Goal: Information Seeking & Learning: Find specific fact

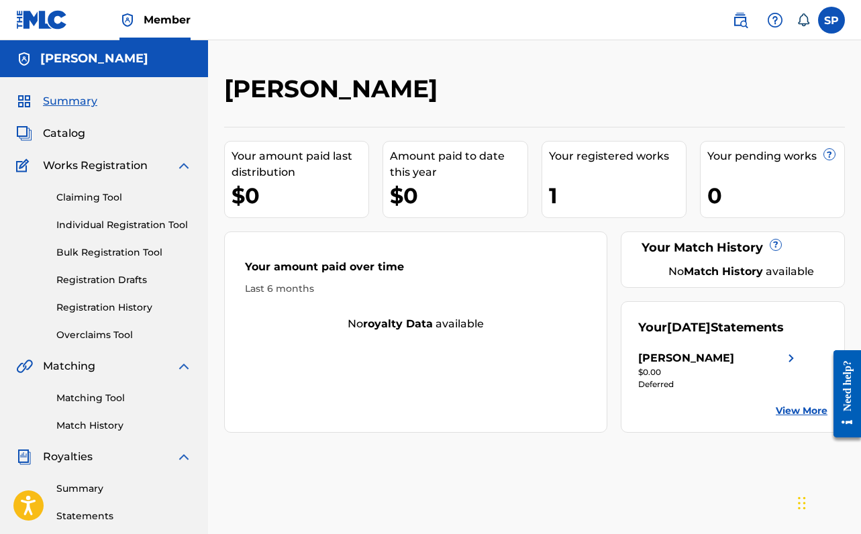
click at [119, 329] on link "Overclaims Tool" at bounding box center [124, 335] width 136 height 14
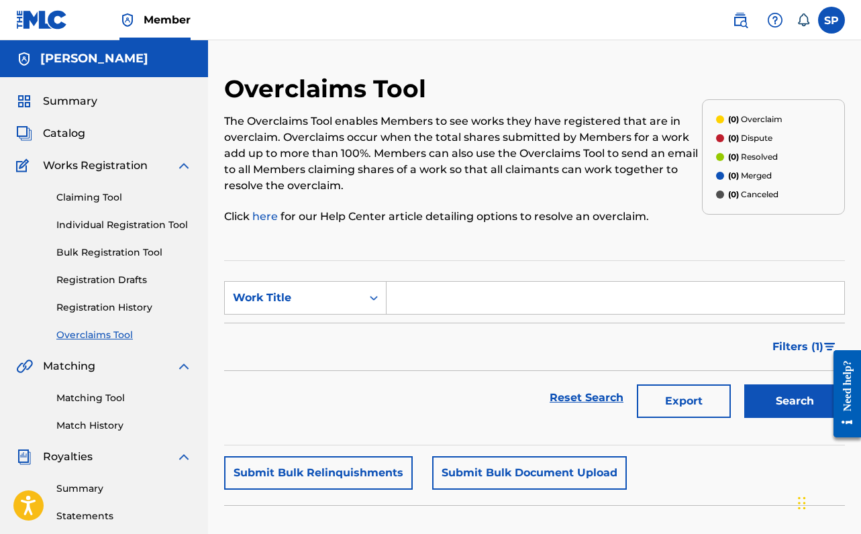
click at [122, 310] on link "Registration History" at bounding box center [124, 308] width 136 height 14
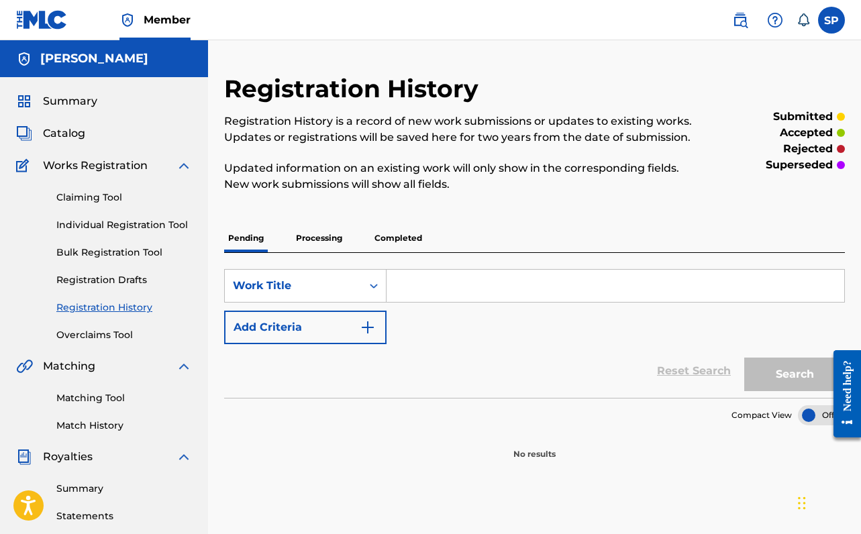
click at [319, 244] on p "Processing" at bounding box center [319, 238] width 54 height 28
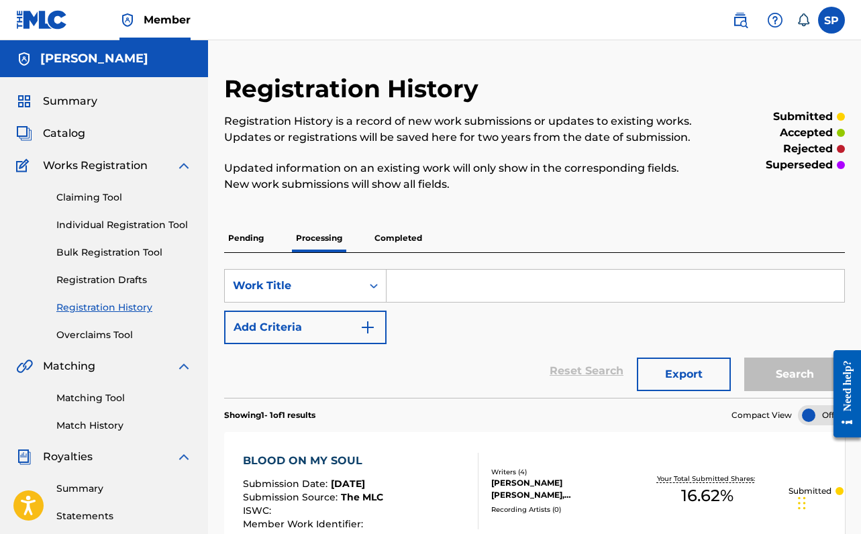
click at [414, 238] on p "Completed" at bounding box center [399, 238] width 56 height 28
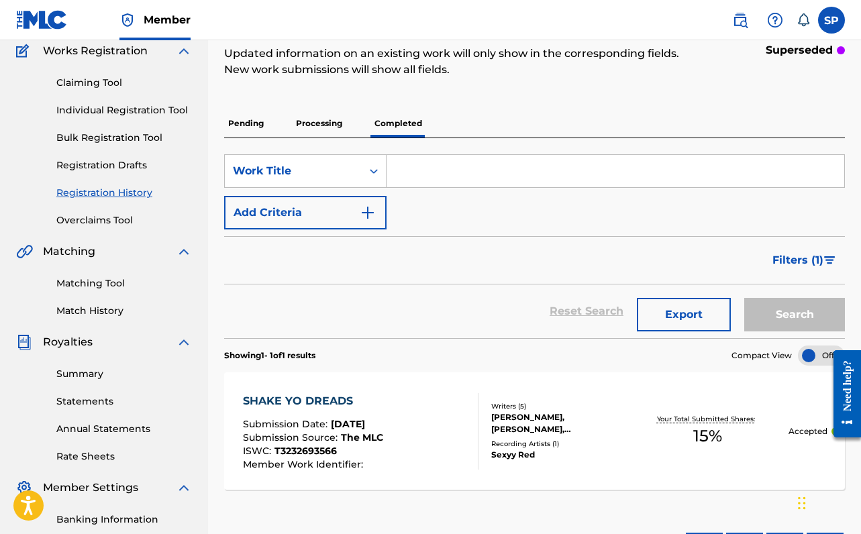
scroll to position [232, 0]
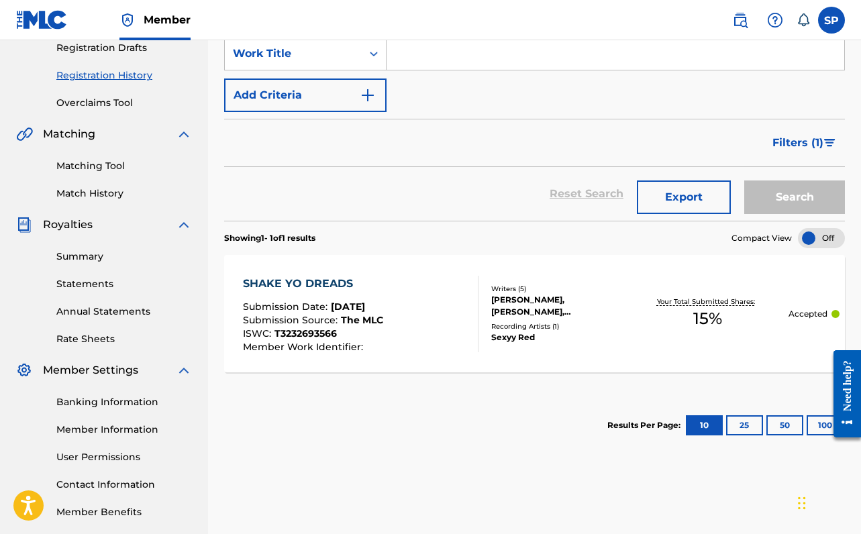
click at [376, 291] on div "SHAKE YO DREADS" at bounding box center [313, 284] width 140 height 16
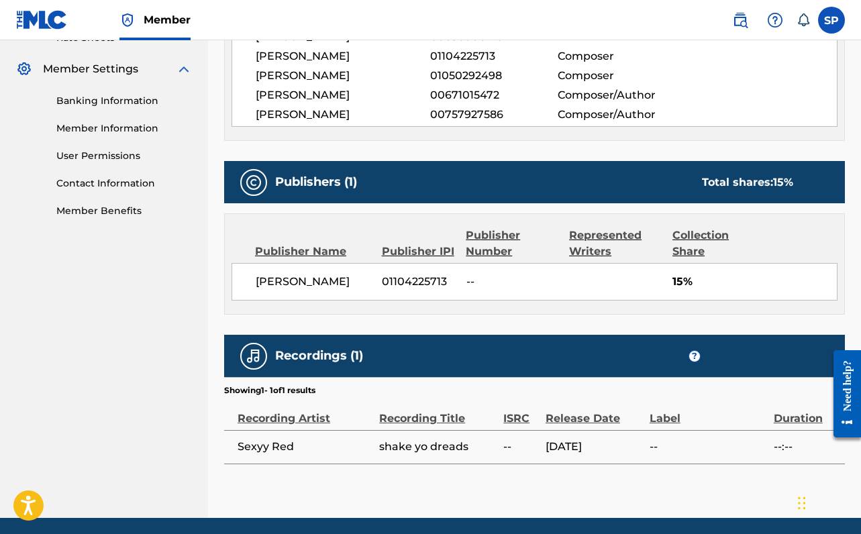
scroll to position [401, 0]
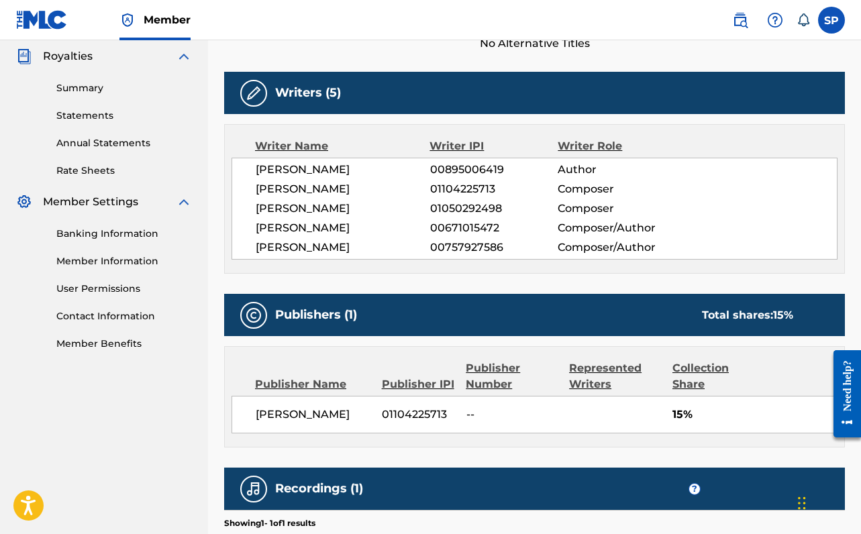
drag, startPoint x: 259, startPoint y: 211, endPoint x: 372, endPoint y: 210, distance: 112.8
click at [372, 210] on span "[PERSON_NAME]" at bounding box center [343, 209] width 175 height 16
copy span "[PERSON_NAME]"
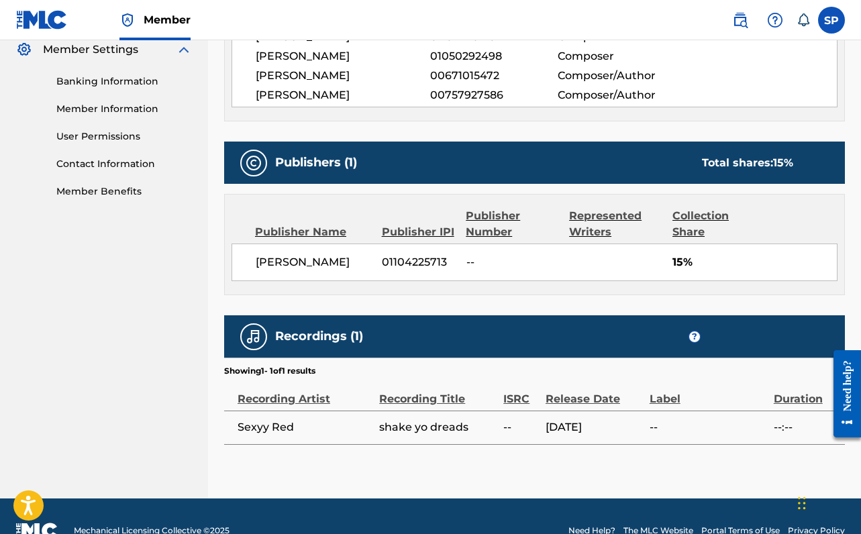
scroll to position [0, 0]
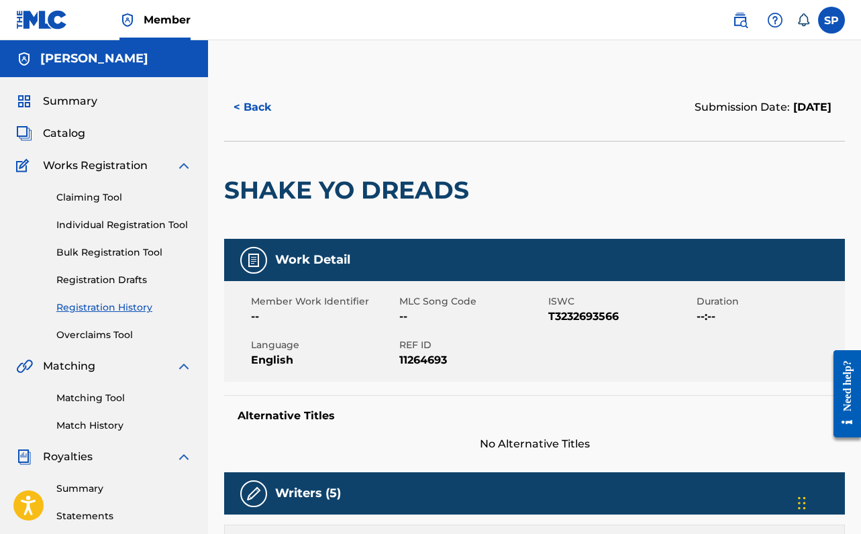
click at [85, 97] on span "Summary" at bounding box center [70, 101] width 54 height 16
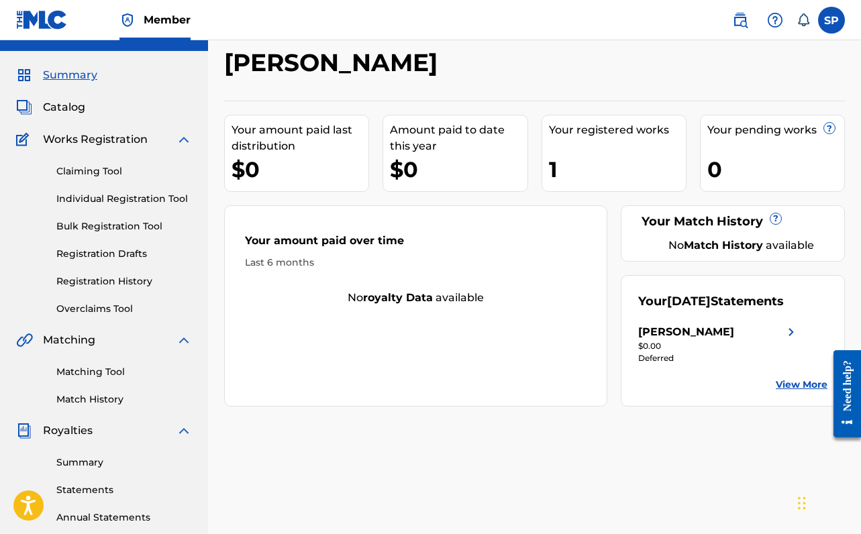
scroll to position [29, 0]
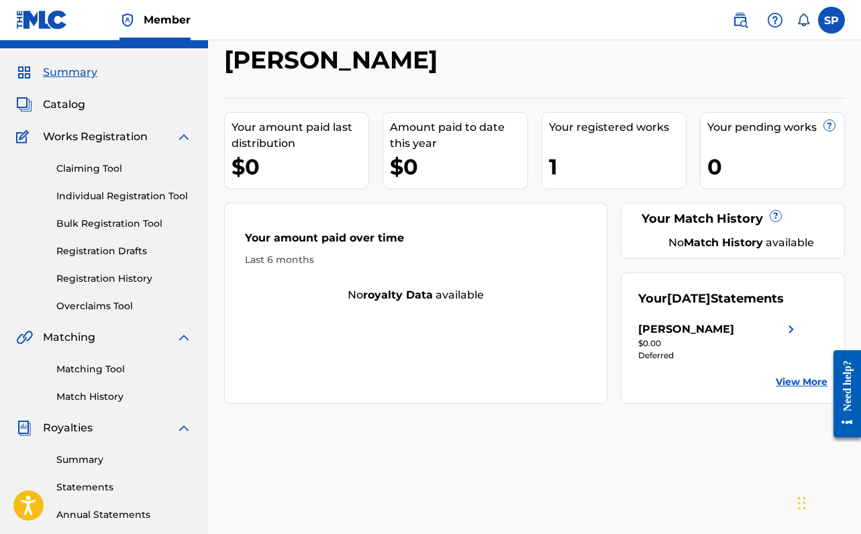
click at [734, 325] on div "[PERSON_NAME]" at bounding box center [686, 330] width 96 height 16
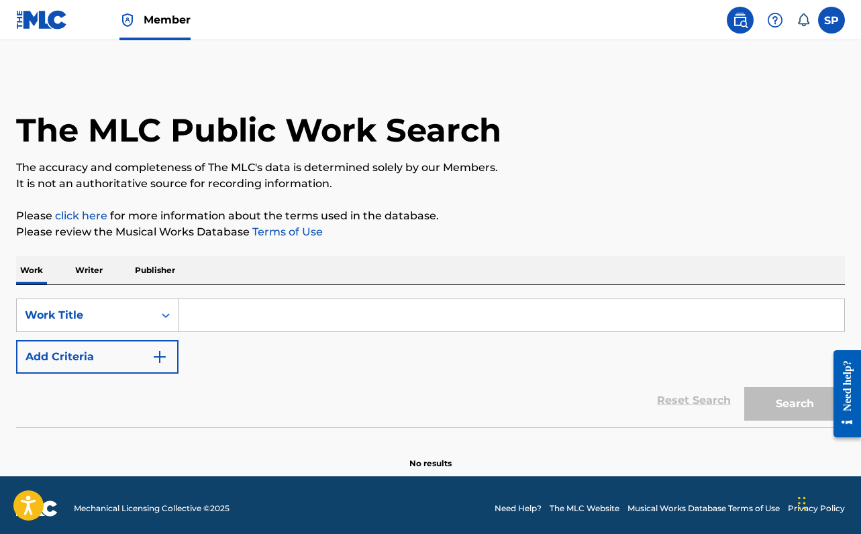
click at [91, 278] on p "Writer" at bounding box center [89, 270] width 36 height 28
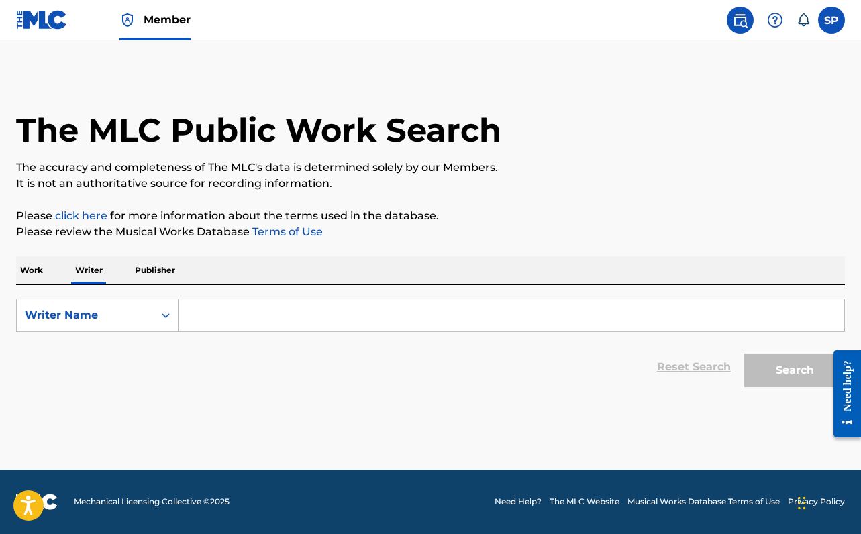
click at [209, 309] on input "Search Form" at bounding box center [512, 315] width 666 height 32
paste input "[PERSON_NAME]"
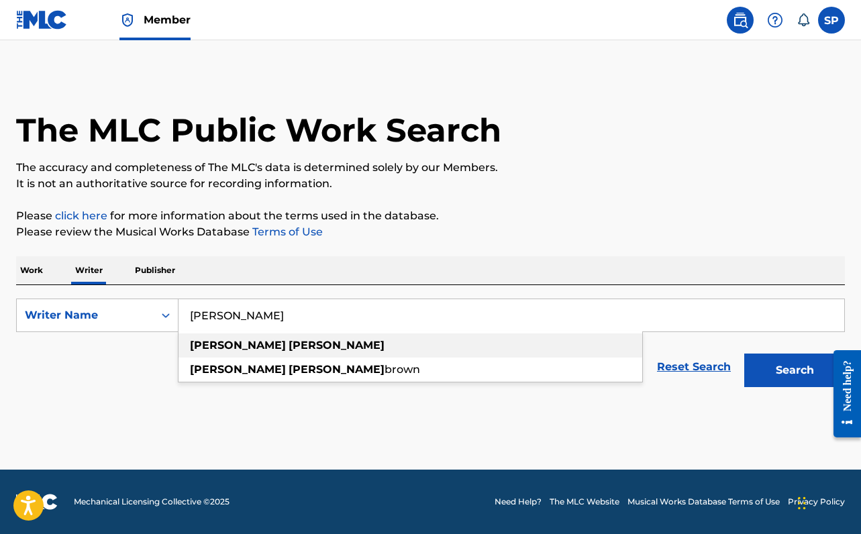
click at [274, 337] on div "murphy mccleery" at bounding box center [411, 346] width 464 height 24
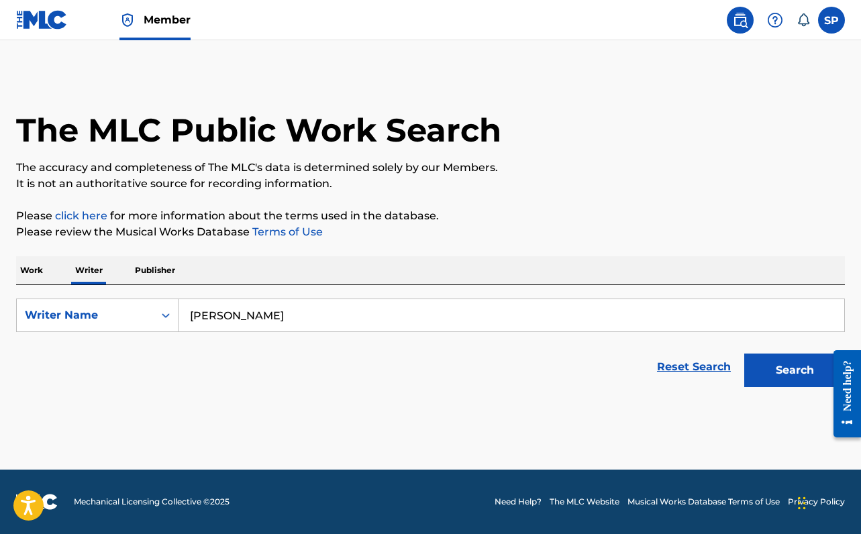
type input "murphy mccleery"
click at [752, 367] on button "Search" at bounding box center [794, 371] width 101 height 34
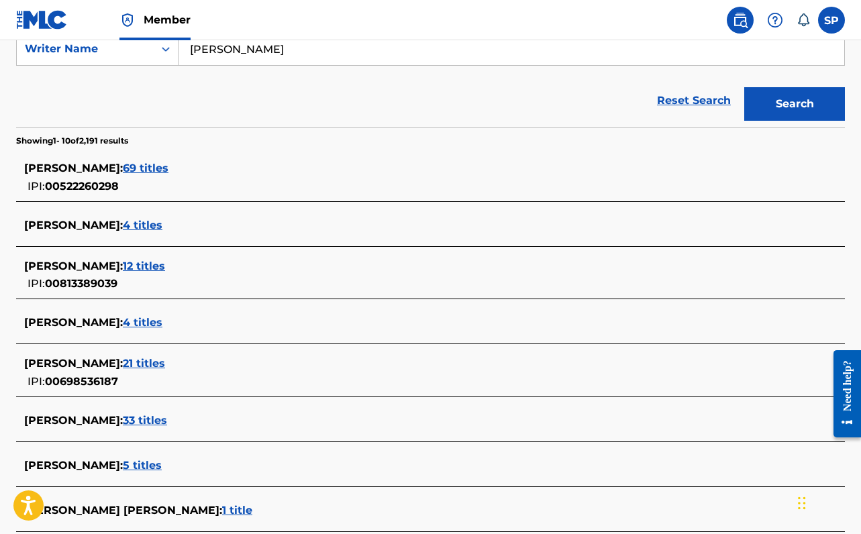
scroll to position [357, 0]
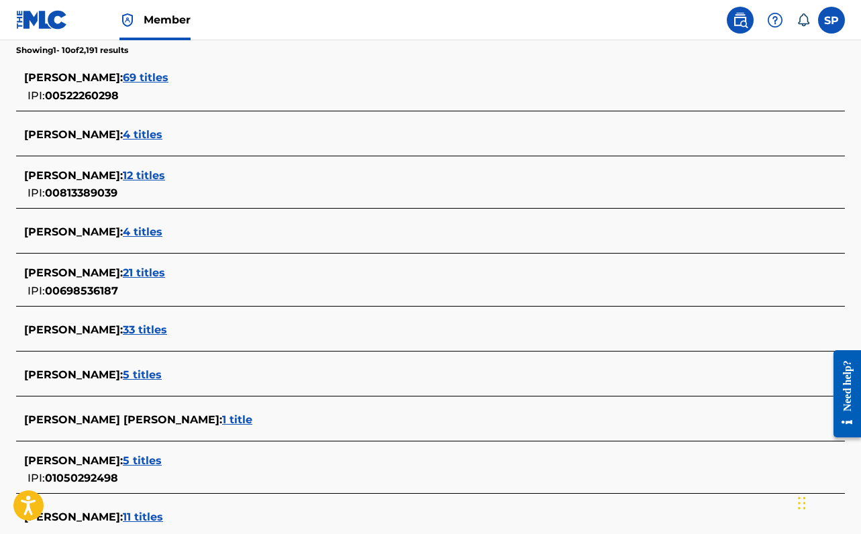
click at [162, 460] on span "5 titles" at bounding box center [142, 460] width 39 height 13
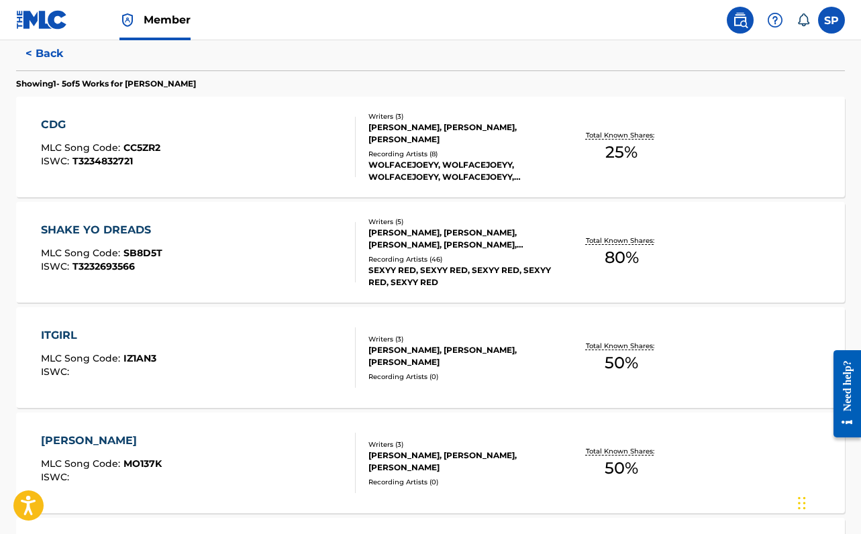
click at [250, 248] on div "SHAKE YO DREADS MLC Song Code : SB8D5T ISWC : T3232693566" at bounding box center [198, 252] width 315 height 60
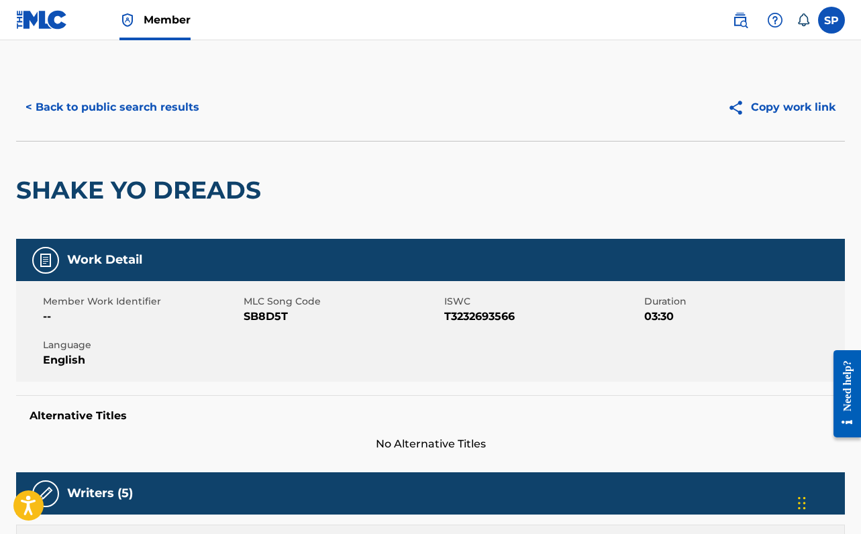
click at [137, 121] on button "< Back to public search results" at bounding box center [112, 108] width 193 height 34
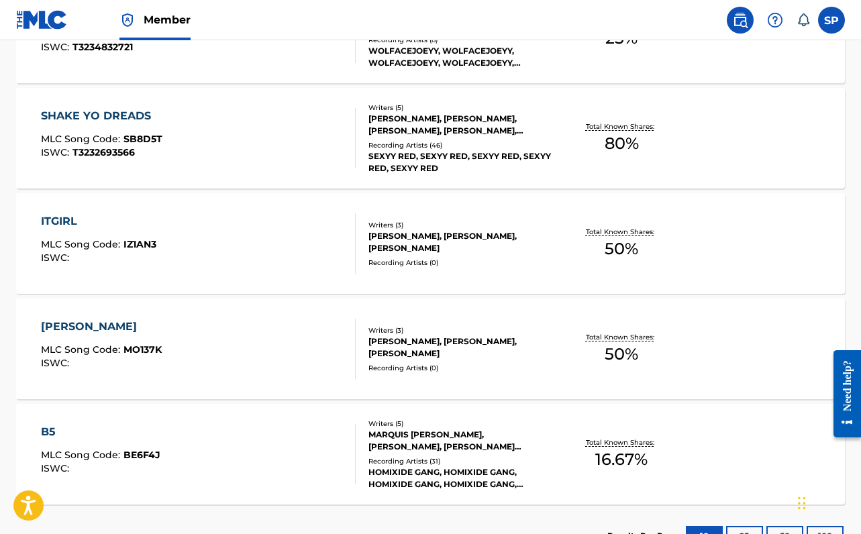
scroll to position [469, 0]
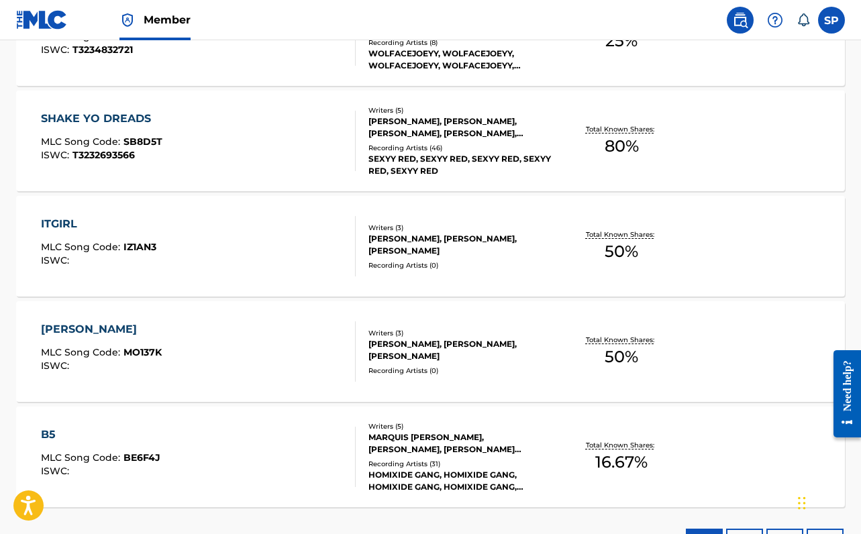
click at [182, 438] on div "B5 MLC Song Code : BE6F4J ISWC :" at bounding box center [198, 457] width 315 height 60
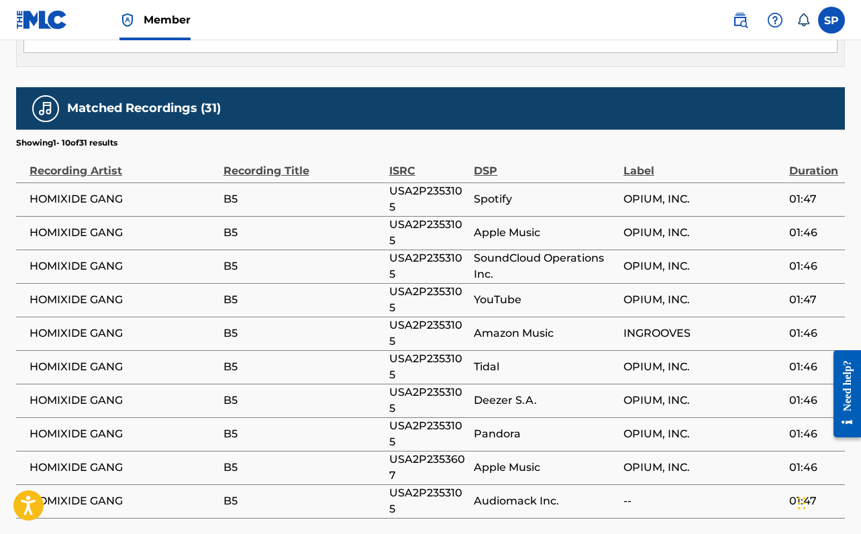
scroll to position [1100, 0]
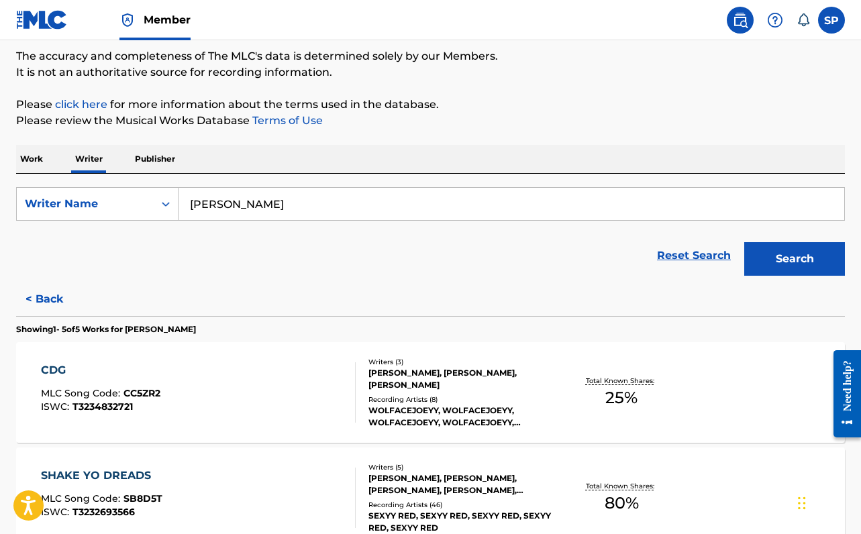
scroll to position [364, 0]
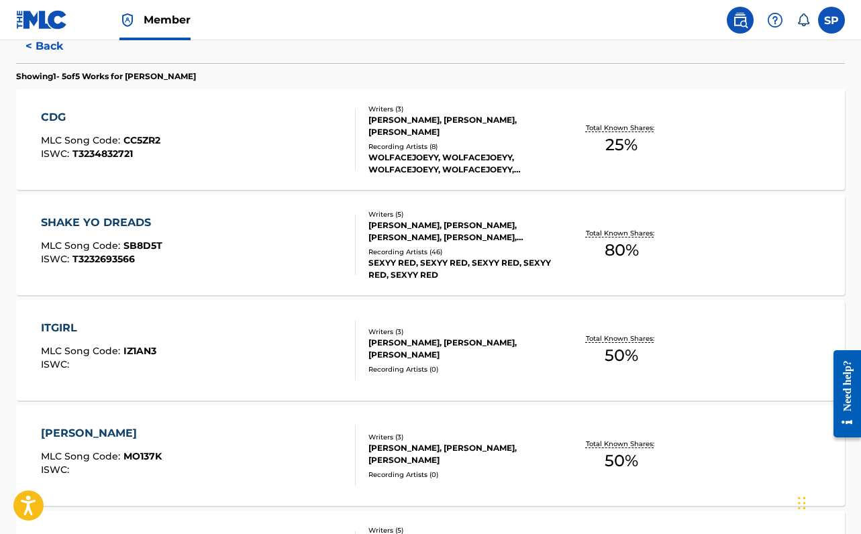
click at [218, 219] on div "SHAKE YO DREADS MLC Song Code : SB8D5T ISWC : T3232693566" at bounding box center [198, 245] width 315 height 60
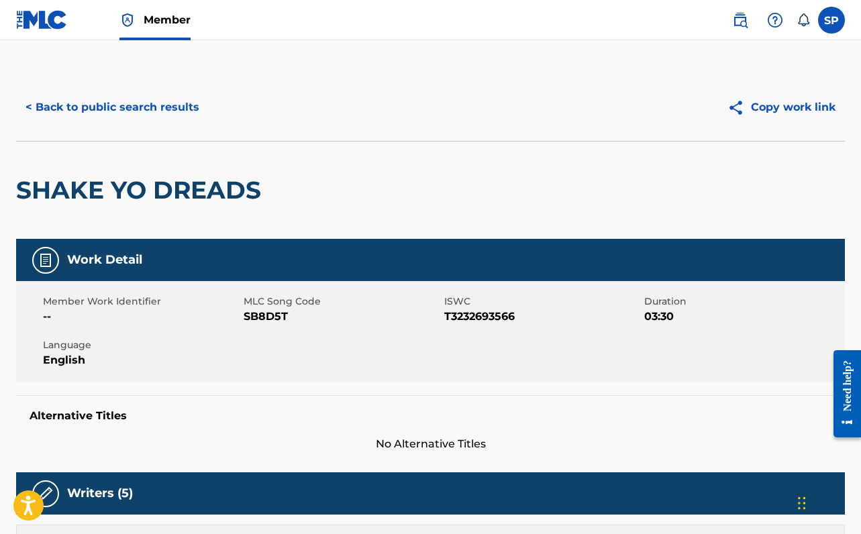
click at [130, 115] on button "< Back to public search results" at bounding box center [112, 108] width 193 height 34
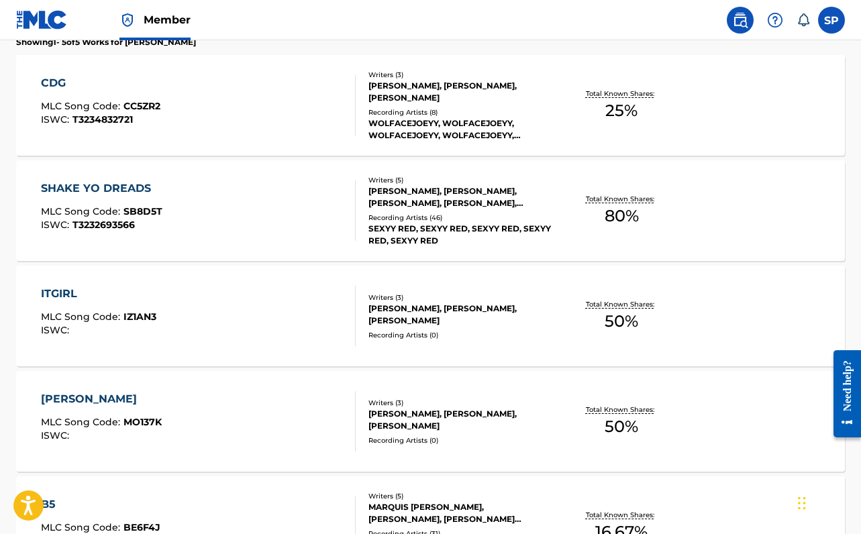
scroll to position [396, 0]
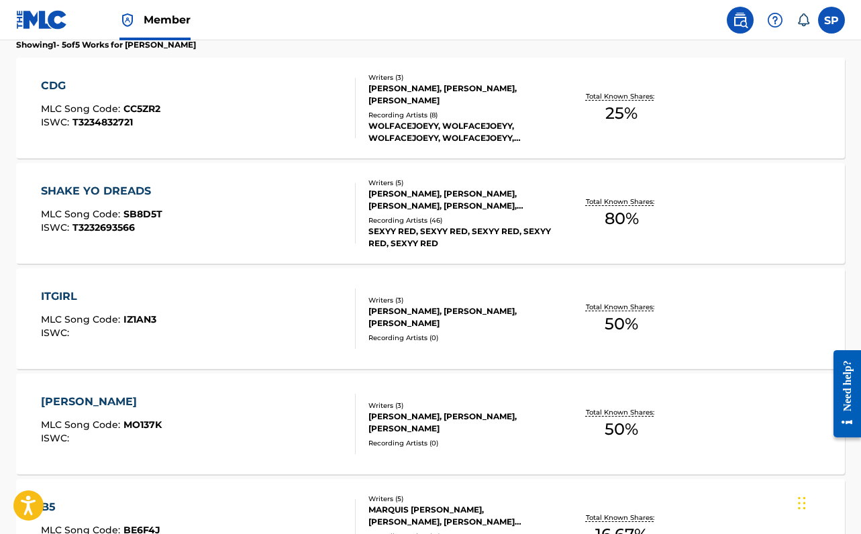
click at [164, 145] on div "CDG MLC Song Code : CC5ZR2 ISWC : T3234832721 Writers ( 3 ) JOSEPH BADEJO, CADE…" at bounding box center [430, 108] width 829 height 101
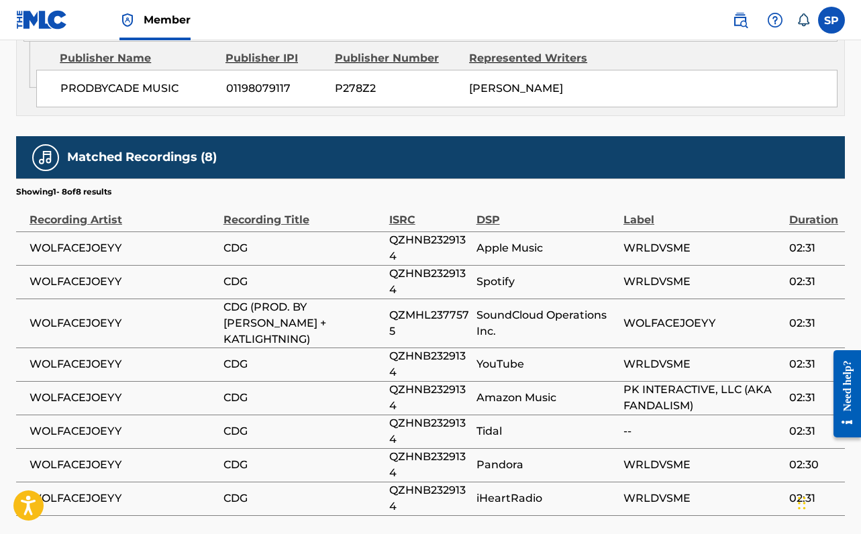
scroll to position [1051, 0]
